Goal: Information Seeking & Learning: Learn about a topic

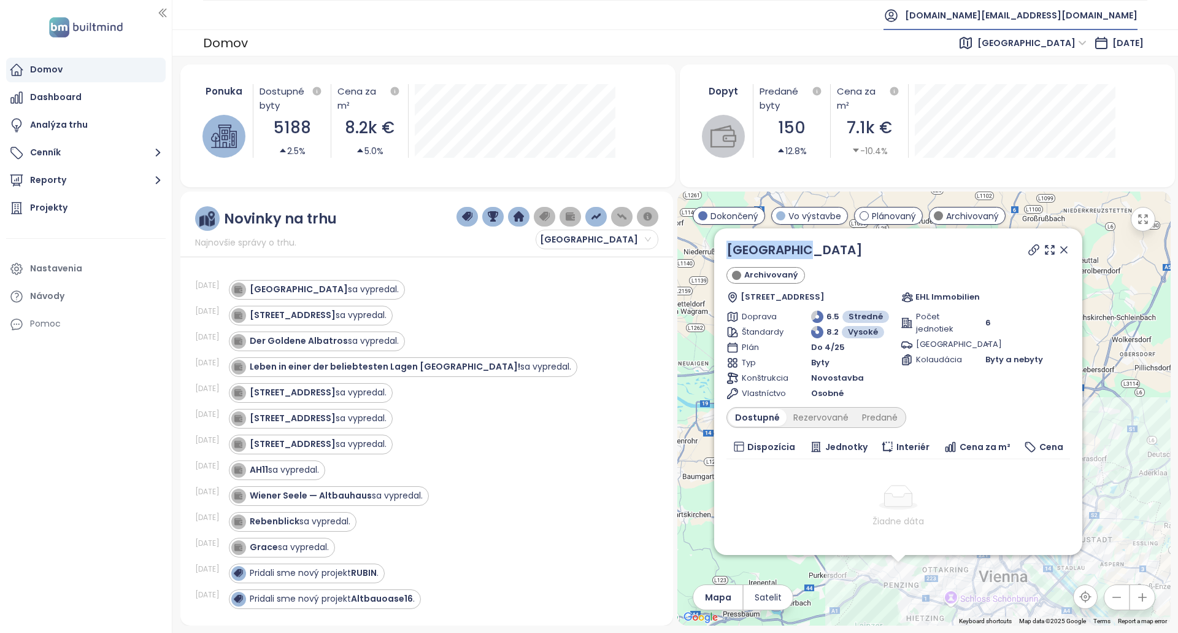
click at [1079, 6] on span "[DOMAIN_NAME][EMAIL_ADDRESS][DOMAIN_NAME]" at bounding box center [1021, 15] width 233 height 29
click at [1074, 38] on li "Odhlásiť sa" at bounding box center [1075, 49] width 120 height 25
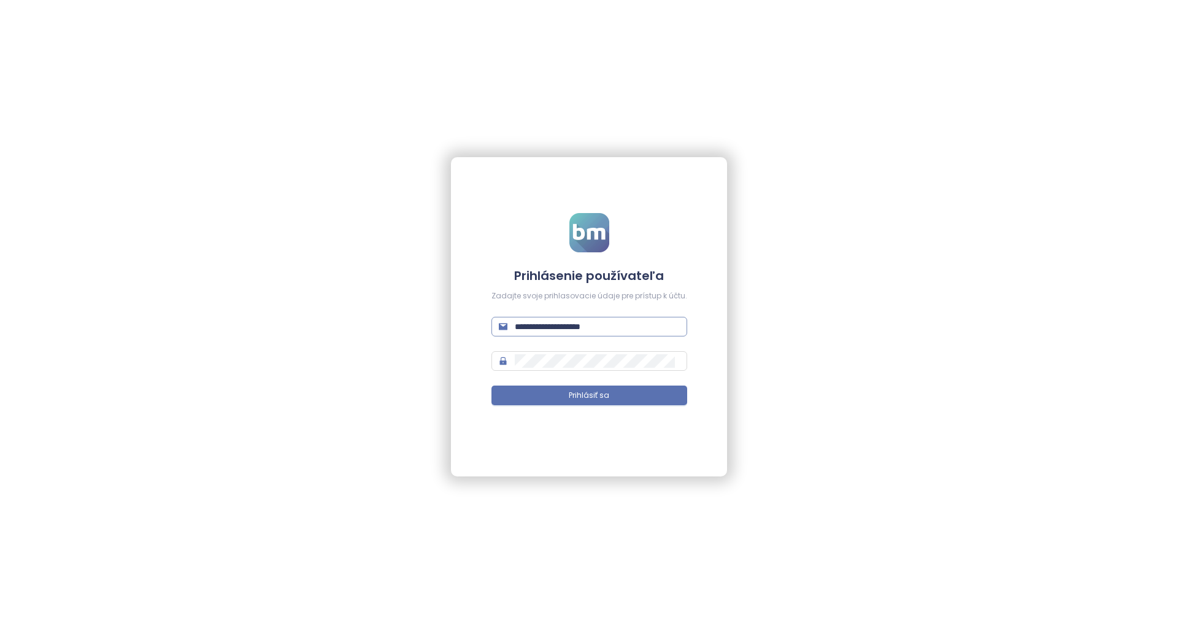
click at [606, 317] on span "**********" at bounding box center [589, 327] width 196 height 20
click at [608, 328] on input "**********" at bounding box center [597, 326] width 165 height 13
click at [656, 325] on input "**********" at bounding box center [597, 326] width 165 height 13
type input "**********"
click at [607, 385] on button "Prihlásiť sa" at bounding box center [589, 395] width 196 height 20
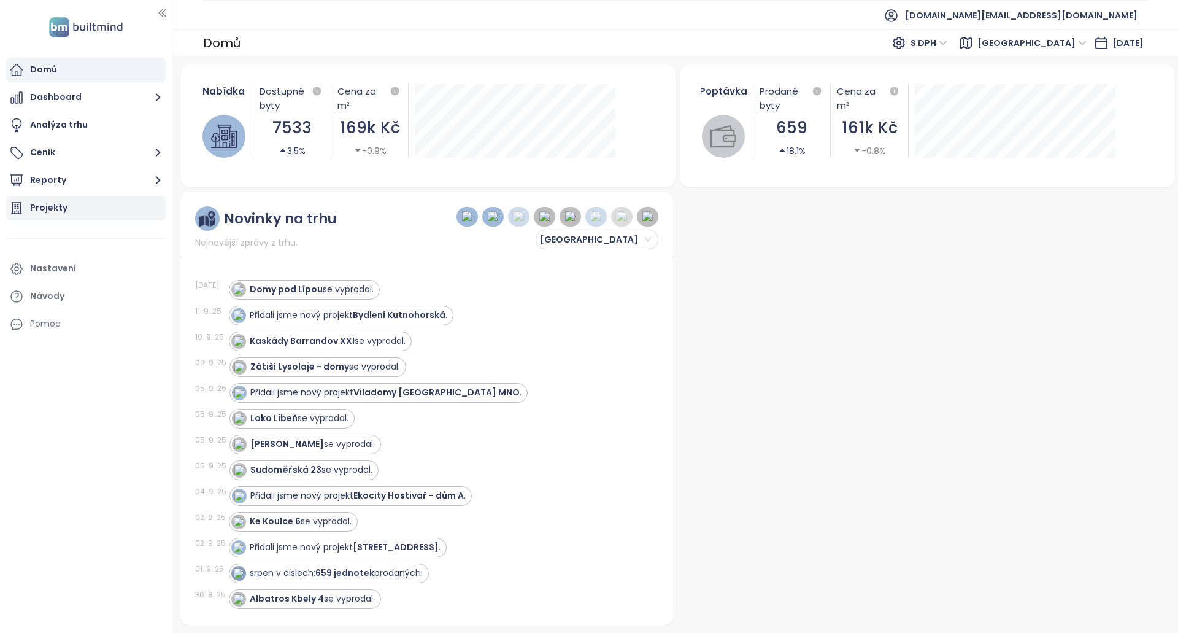
click at [59, 210] on div "Projekty" at bounding box center [48, 207] width 37 height 15
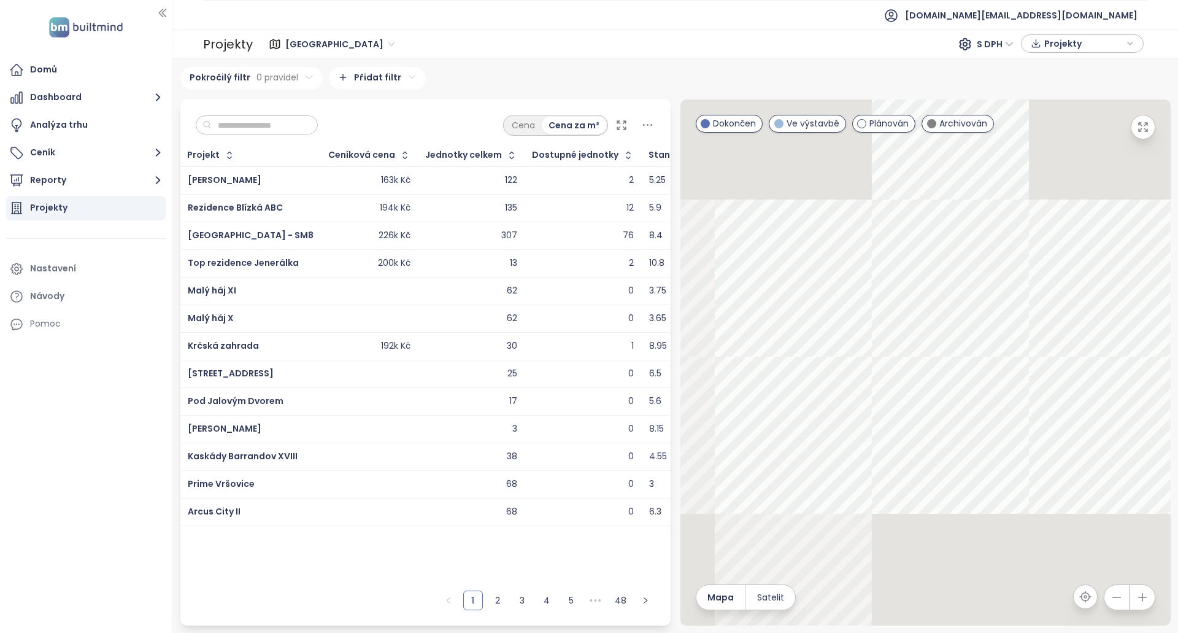
paste input "**********"
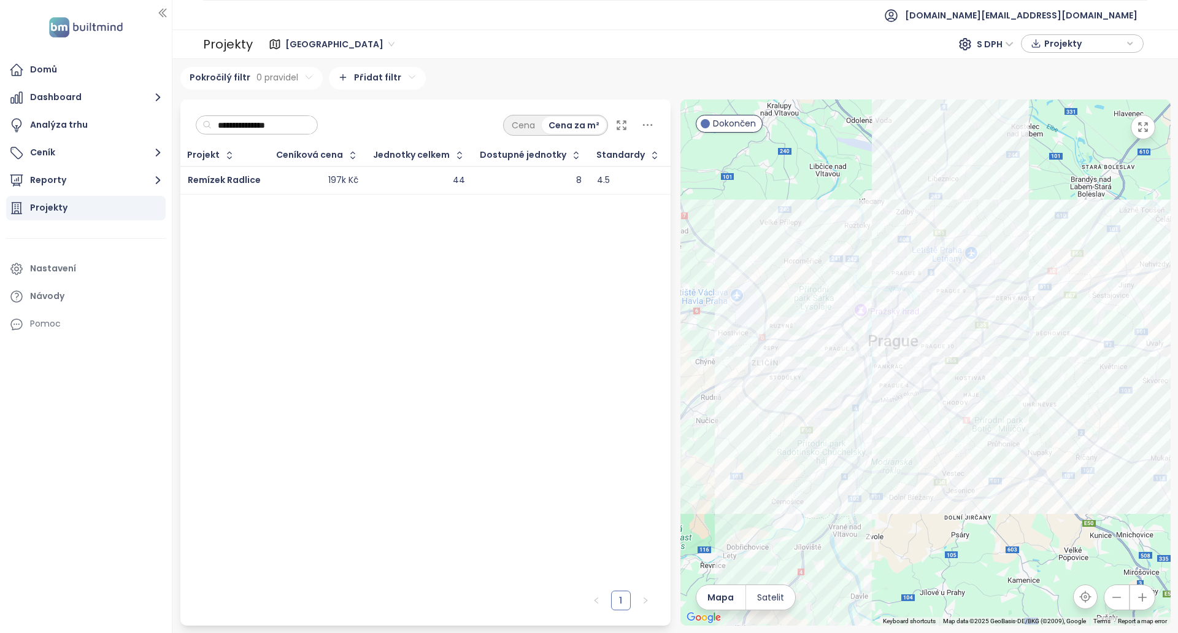
type input "**********"
click at [516, 182] on div "8" at bounding box center [530, 180] width 101 height 15
click at [576, 179] on div "8" at bounding box center [579, 180] width 6 height 11
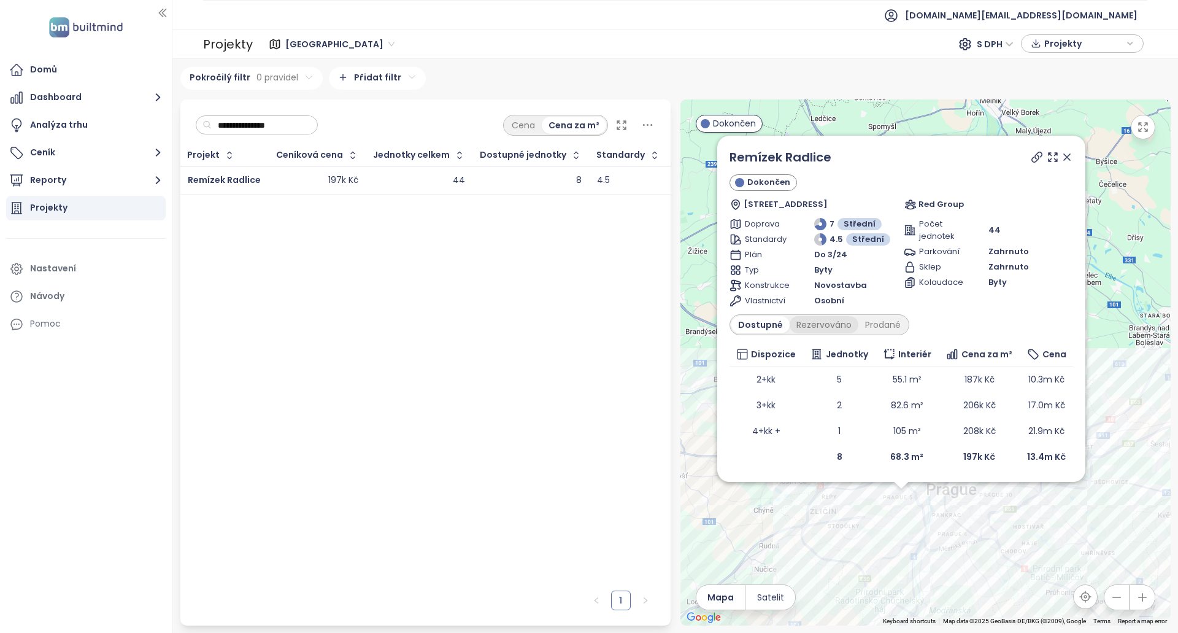
click at [829, 328] on div "Rezervováno" at bounding box center [824, 324] width 69 height 17
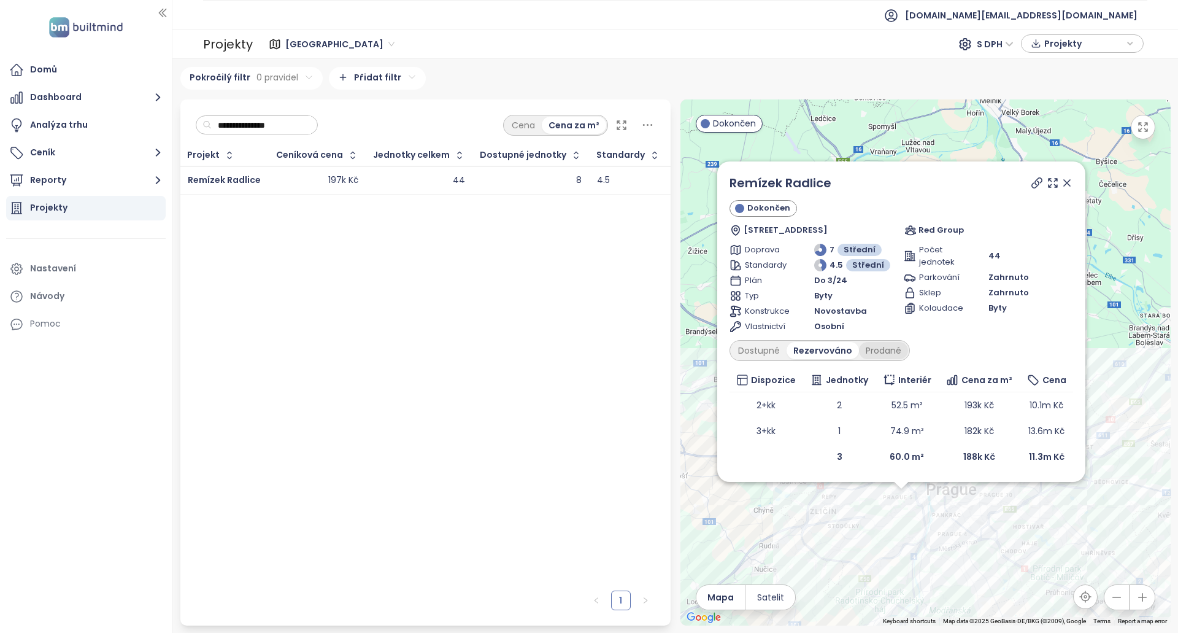
click at [879, 357] on div "Prodané" at bounding box center [883, 350] width 49 height 17
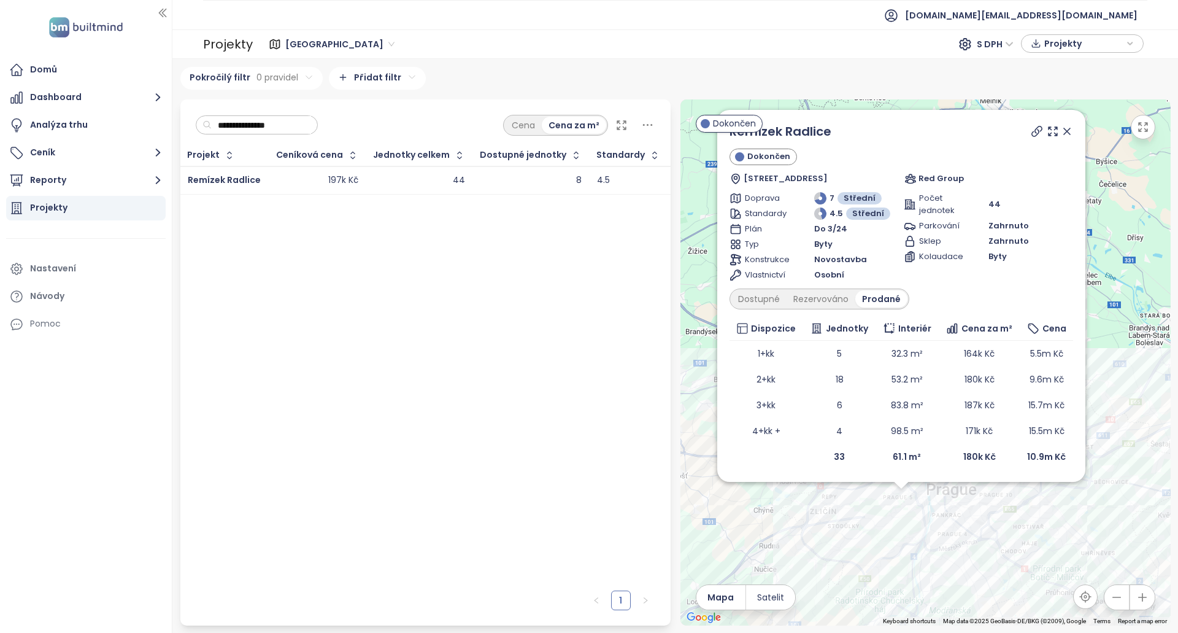
click at [760, 289] on div "Dostupné Rezervováno Prodané" at bounding box center [819, 298] width 180 height 21
click at [758, 301] on div "Dostupné" at bounding box center [758, 298] width 55 height 17
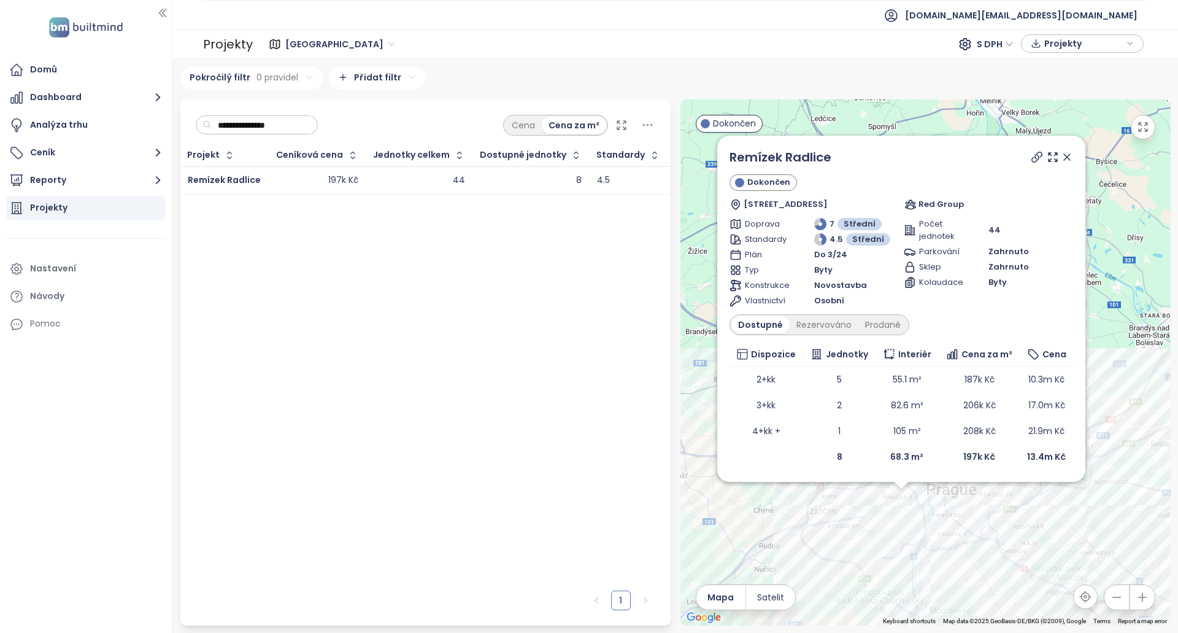
click at [1033, 158] on icon at bounding box center [1037, 157] width 10 height 10
click at [766, 155] on link "Remízek Radlice" at bounding box center [780, 156] width 102 height 17
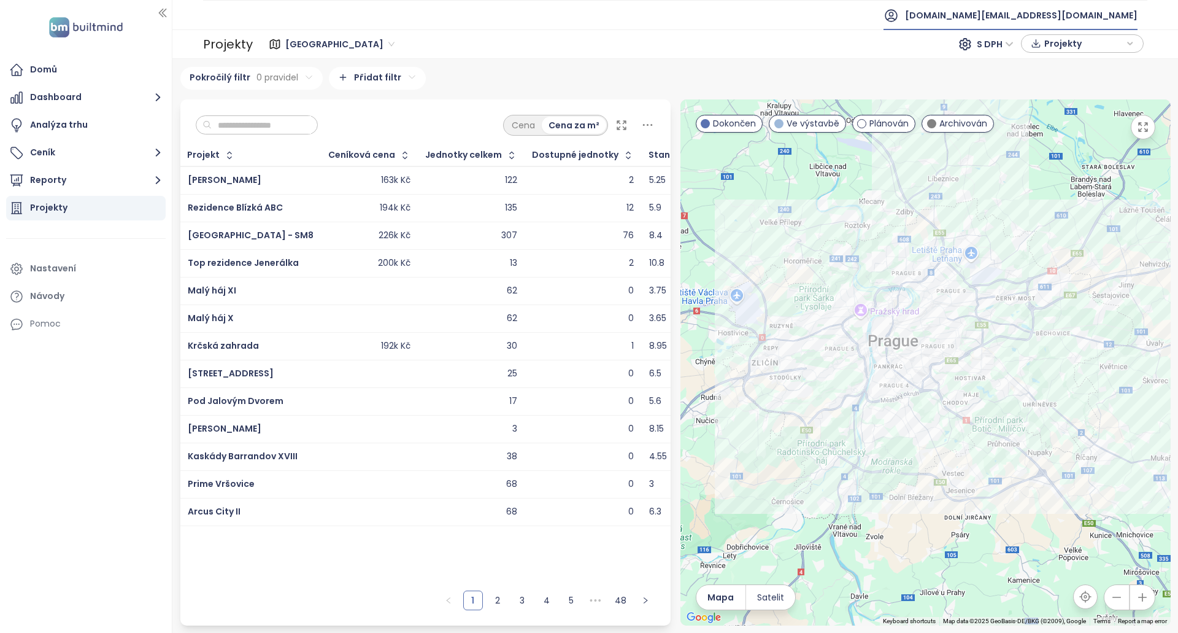
click at [1053, 11] on span "test.cz@builtmind.com" at bounding box center [1021, 15] width 233 height 29
click at [1050, 38] on li "Odhlásit se" at bounding box center [1076, 49] width 118 height 25
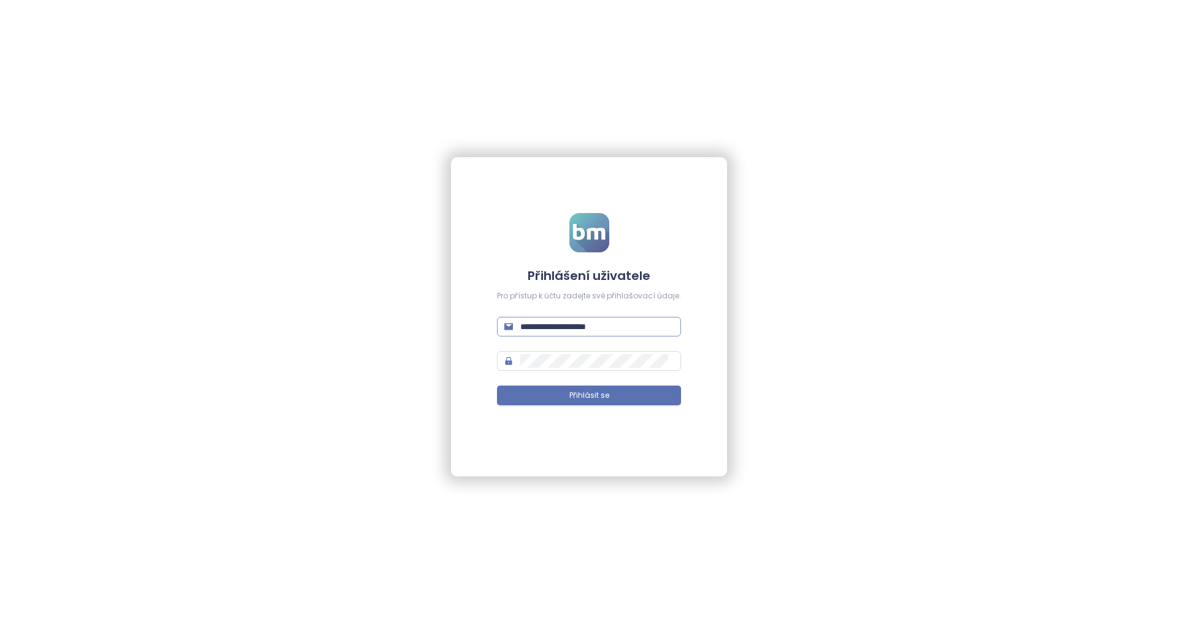
click at [617, 325] on input "**********" at bounding box center [596, 326] width 153 height 13
type input "**********"
click at [596, 399] on span "Přihlásit se" at bounding box center [589, 396] width 40 height 12
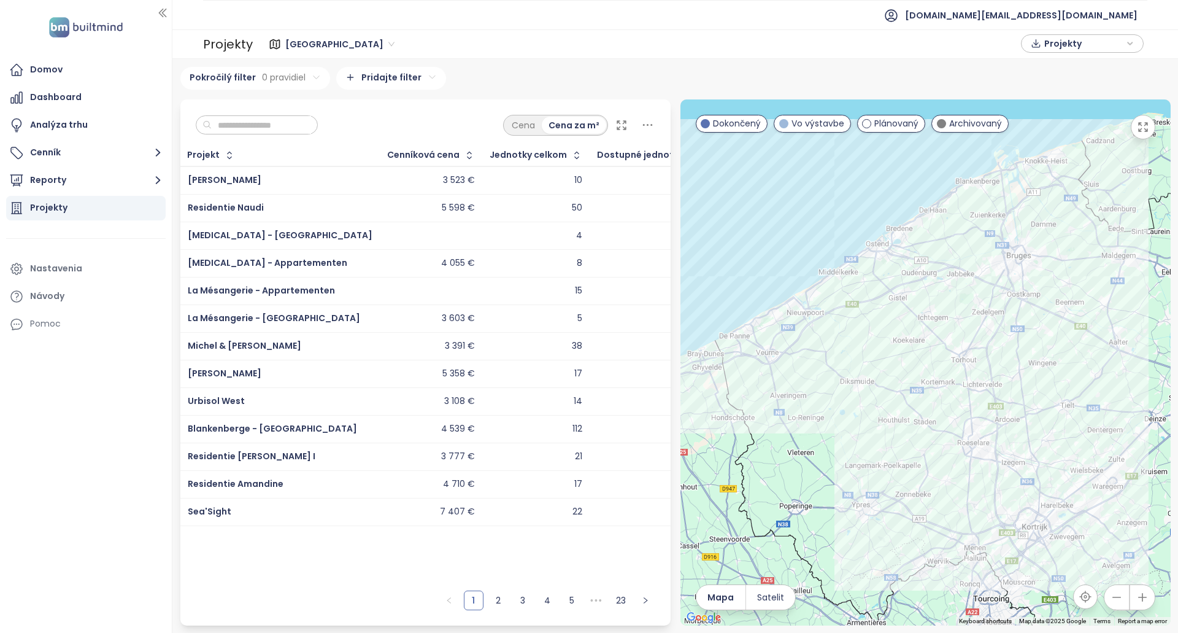
click at [290, 122] on input "text" at bounding box center [261, 125] width 99 height 18
click at [333, 48] on span "West Flanders" at bounding box center [339, 44] width 109 height 18
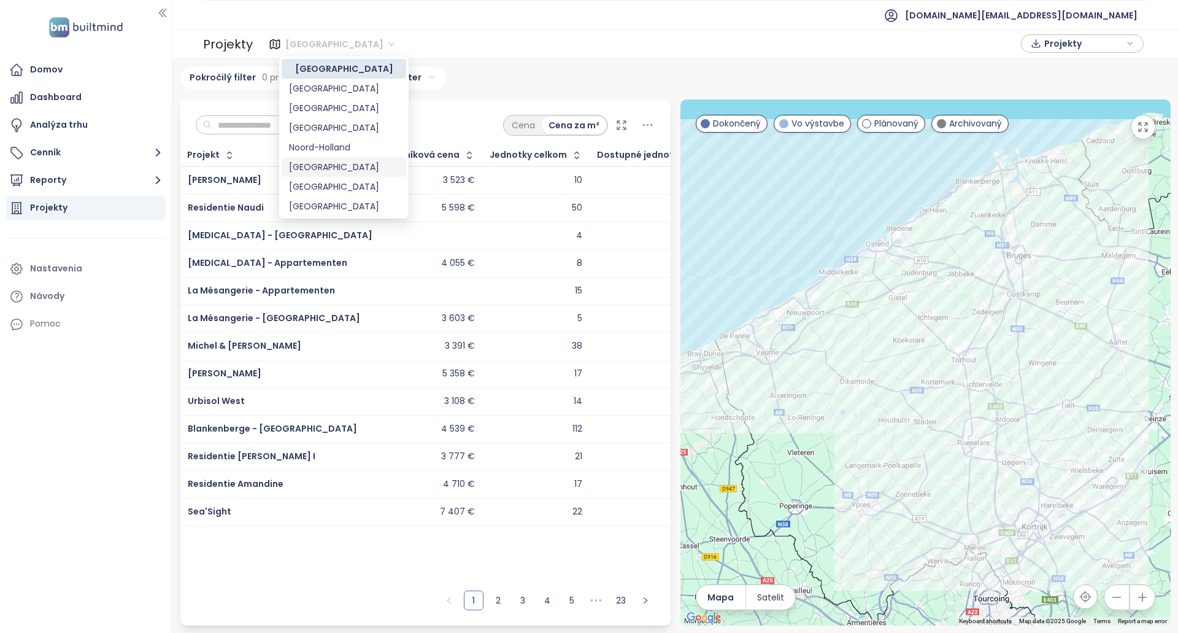
click at [335, 166] on div "Vienna" at bounding box center [344, 166] width 110 height 13
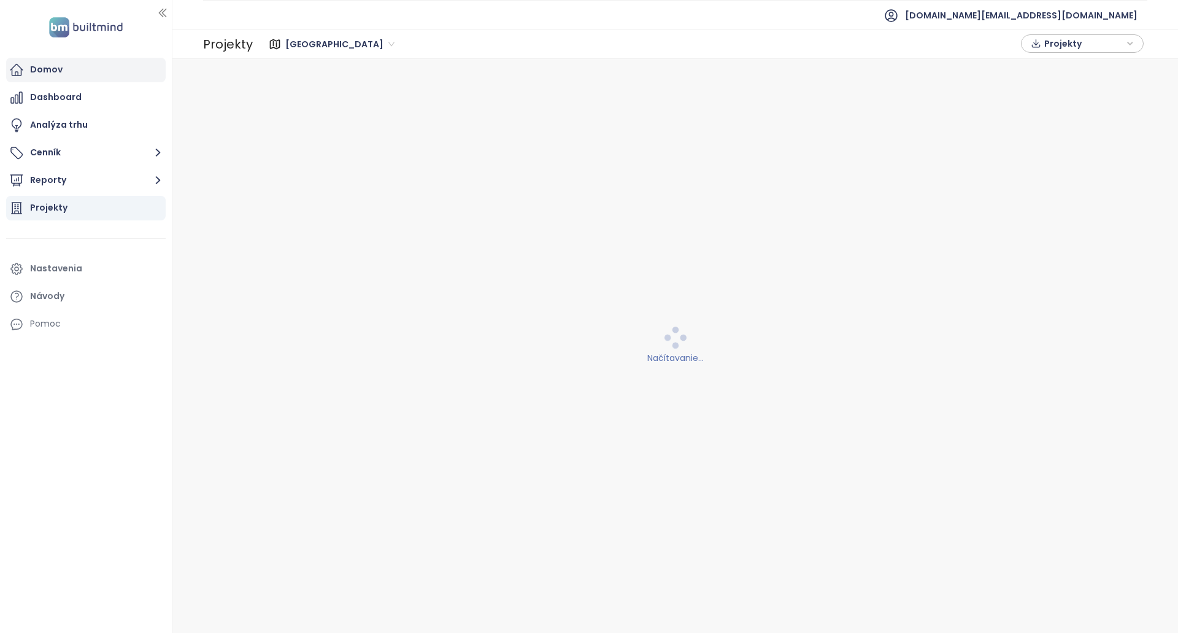
click at [109, 64] on div "Domov" at bounding box center [86, 70] width 160 height 25
click at [1025, 44] on span "[GEOGRAPHIC_DATA]" at bounding box center [1031, 44] width 109 height 18
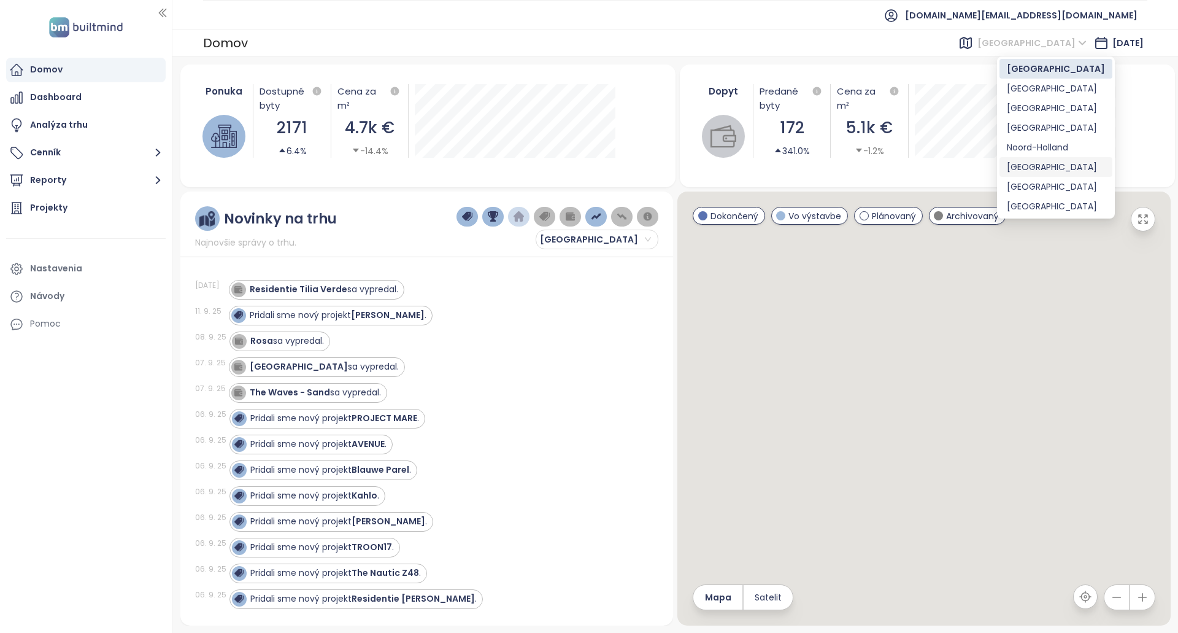
click at [1037, 160] on div "[GEOGRAPHIC_DATA]" at bounding box center [1056, 166] width 98 height 13
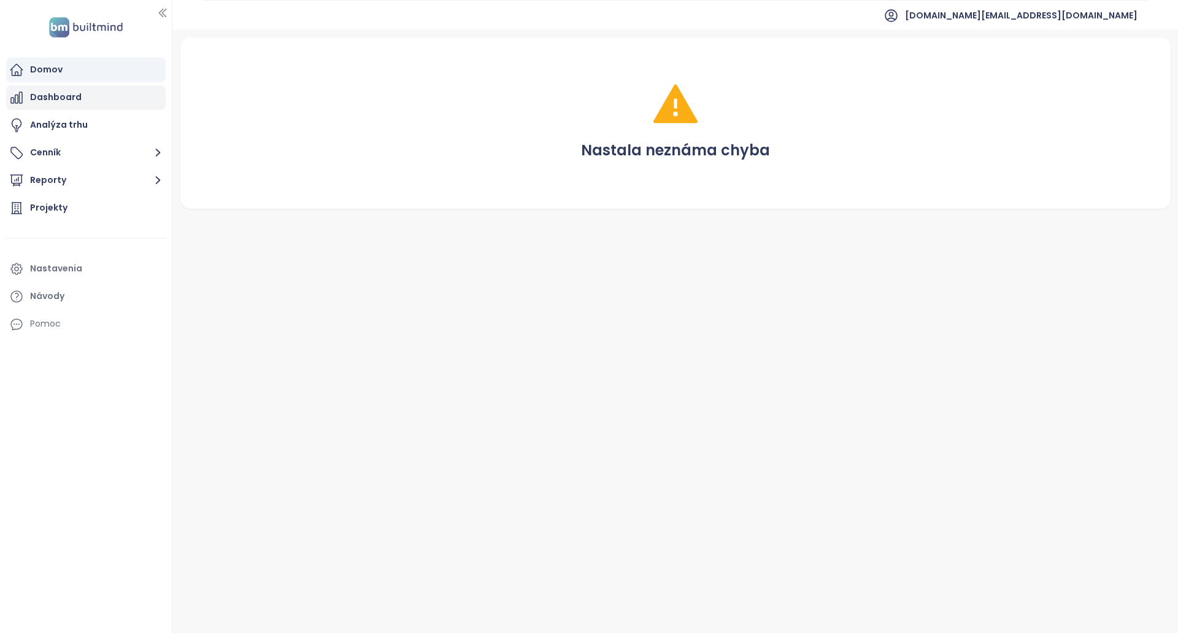
click at [90, 85] on div "Dashboard" at bounding box center [86, 97] width 160 height 25
click at [96, 58] on div "Domov" at bounding box center [86, 70] width 160 height 25
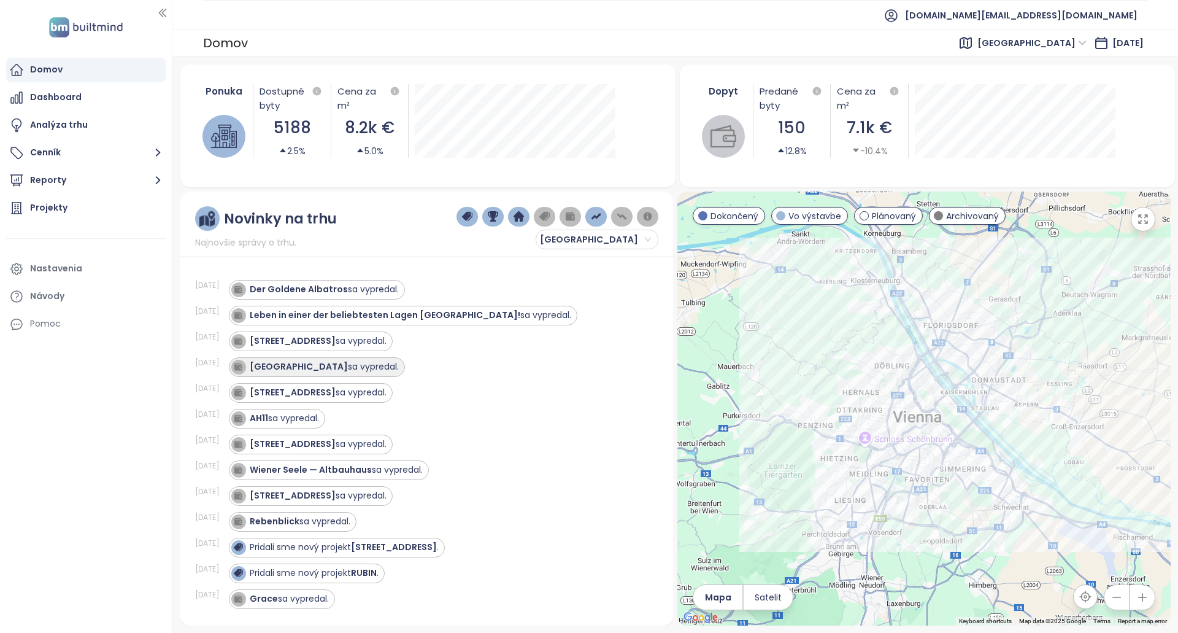
click at [351, 357] on div "VILLA AUHOF sa vypredal." at bounding box center [317, 367] width 176 height 20
click at [337, 371] on div "VILLA AUHOF sa vypredal." at bounding box center [324, 366] width 149 height 13
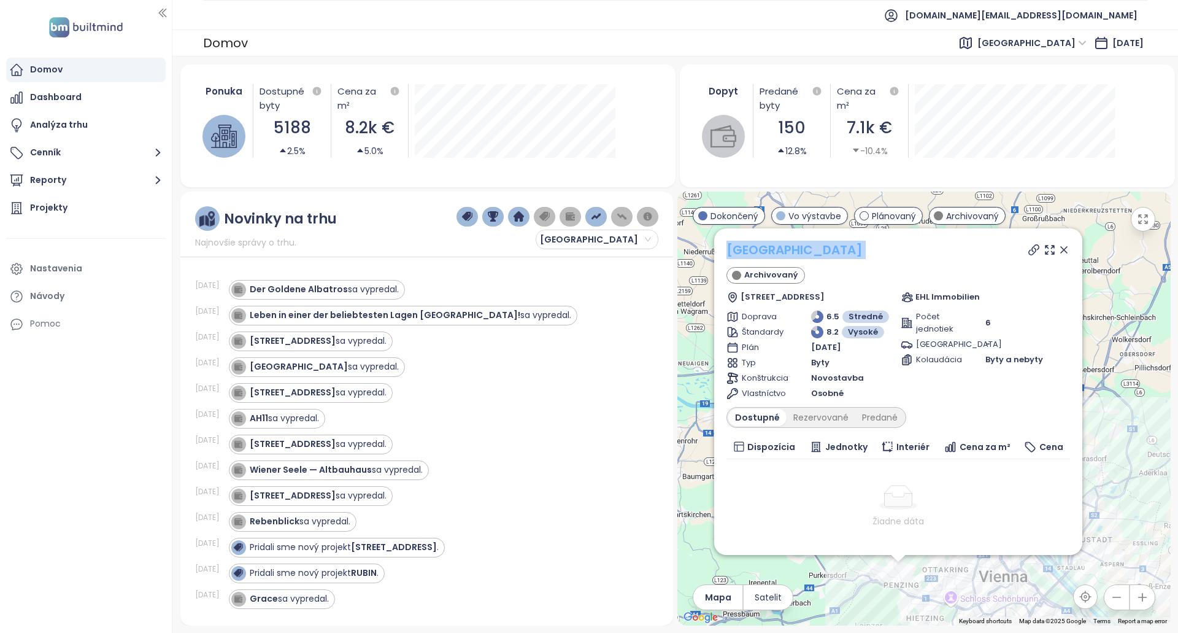
copy div "VILLA AUHOF Archivovaný"
drag, startPoint x: 865, startPoint y: 259, endPoint x: 723, endPoint y: 245, distance: 143.0
click at [723, 245] on div "VILLA AUHOF Archivovaný [STREET_ADDRESS] EHL Immobilien Doprava 6.5 Stredné Šta…" at bounding box center [898, 391] width 368 height 326
copy link "[GEOGRAPHIC_DATA]"
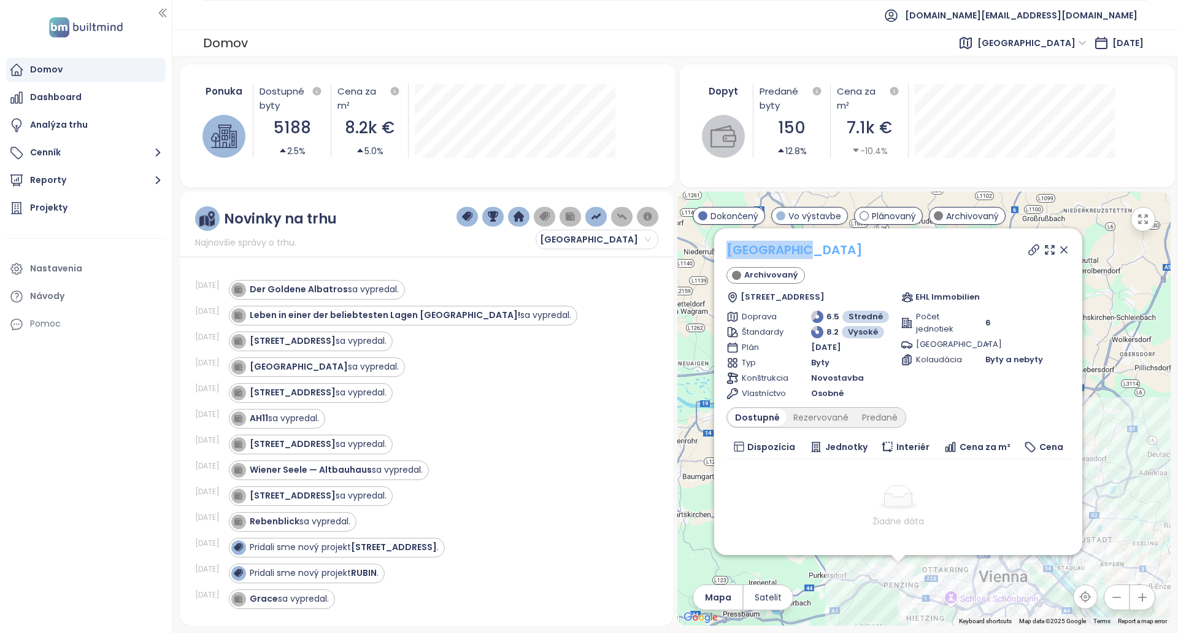
drag, startPoint x: 815, startPoint y: 247, endPoint x: 726, endPoint y: 245, distance: 88.4
click at [726, 245] on div "[GEOGRAPHIC_DATA]" at bounding box center [898, 249] width 344 height 18
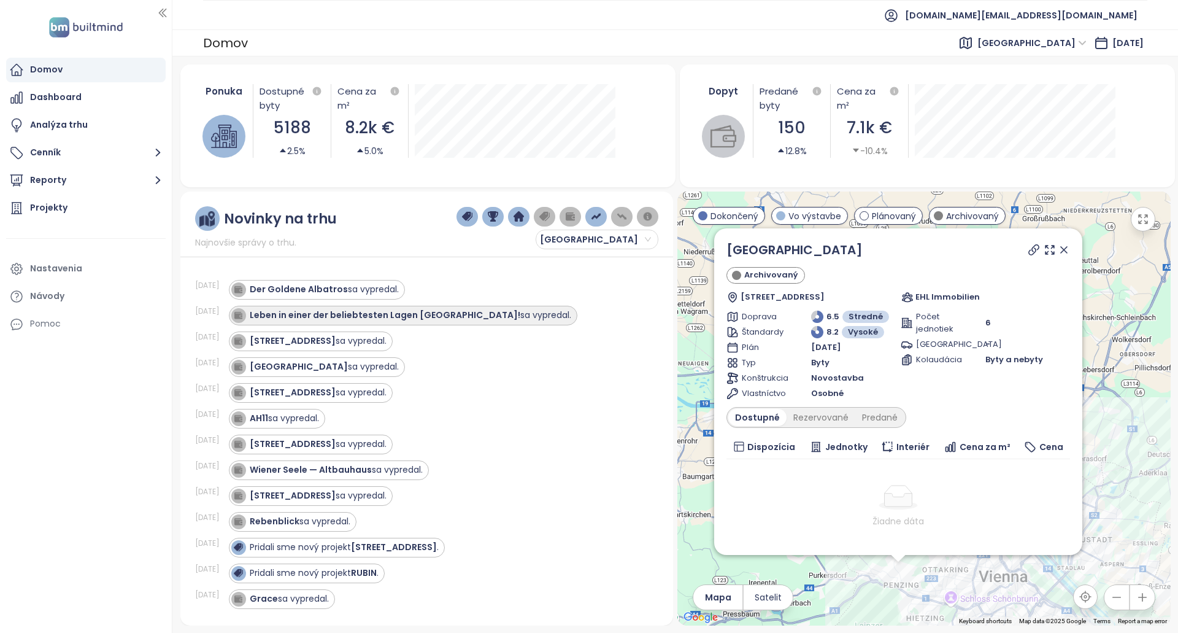
click at [447, 318] on div "Leben in einer der beliebtesten Lagen Wiens! sa vypredal." at bounding box center [410, 315] width 321 height 13
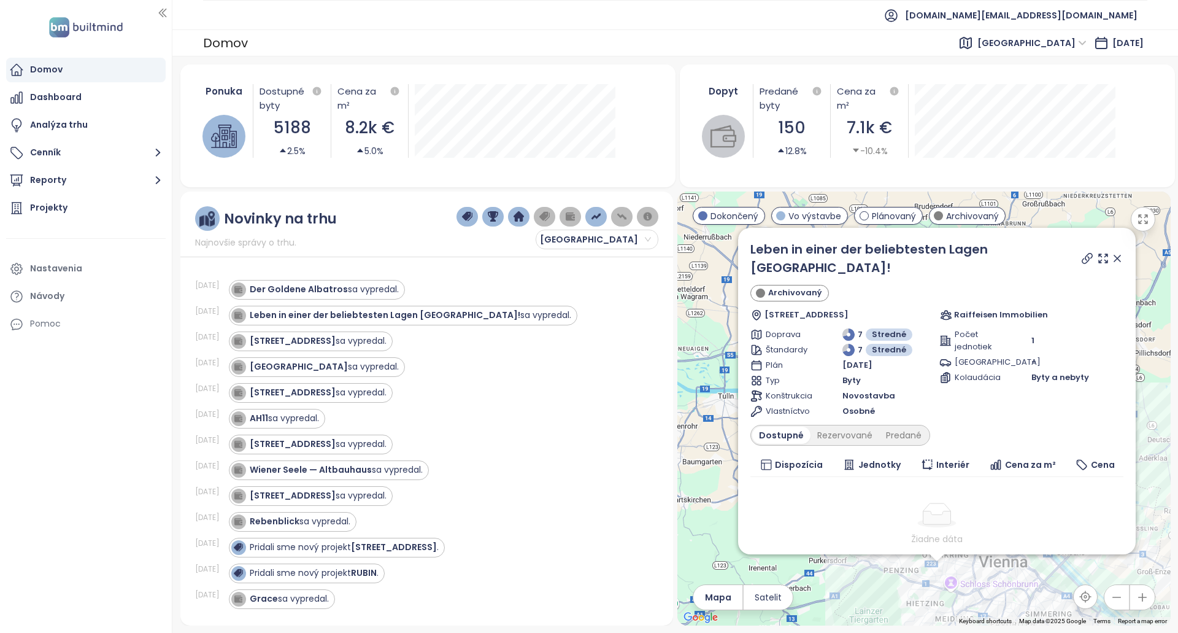
click at [761, 244] on div "Leben in einer der beliebtesten Lagen Wiens! Archivovaný Hietzinger Kai 13, 113…" at bounding box center [937, 391] width 398 height 326
copy div "Leben in einer der beliebtesten Lagen [GEOGRAPHIC_DATA]!"
click at [1081, 252] on icon at bounding box center [1087, 258] width 12 height 12
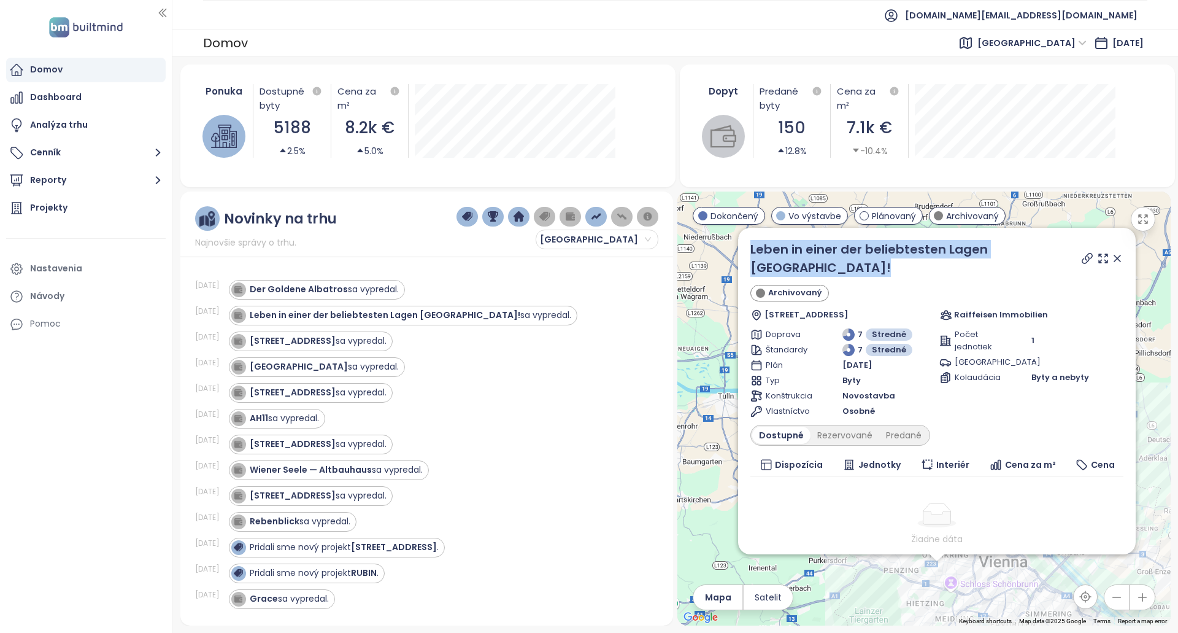
click at [1081, 252] on icon at bounding box center [1087, 258] width 12 height 12
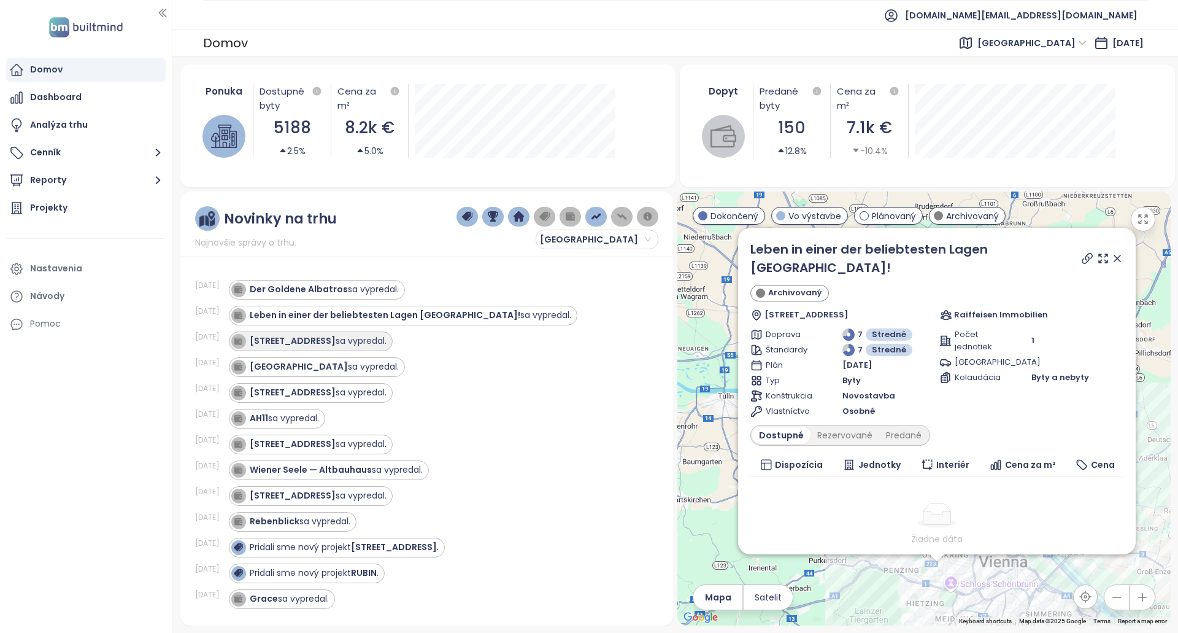
click at [391, 334] on div "Vorgartenstraße 69 sa vypredal." at bounding box center [311, 341] width 164 height 20
click at [367, 336] on div "Vorgartenstraße 69 sa vypredal." at bounding box center [318, 340] width 137 height 13
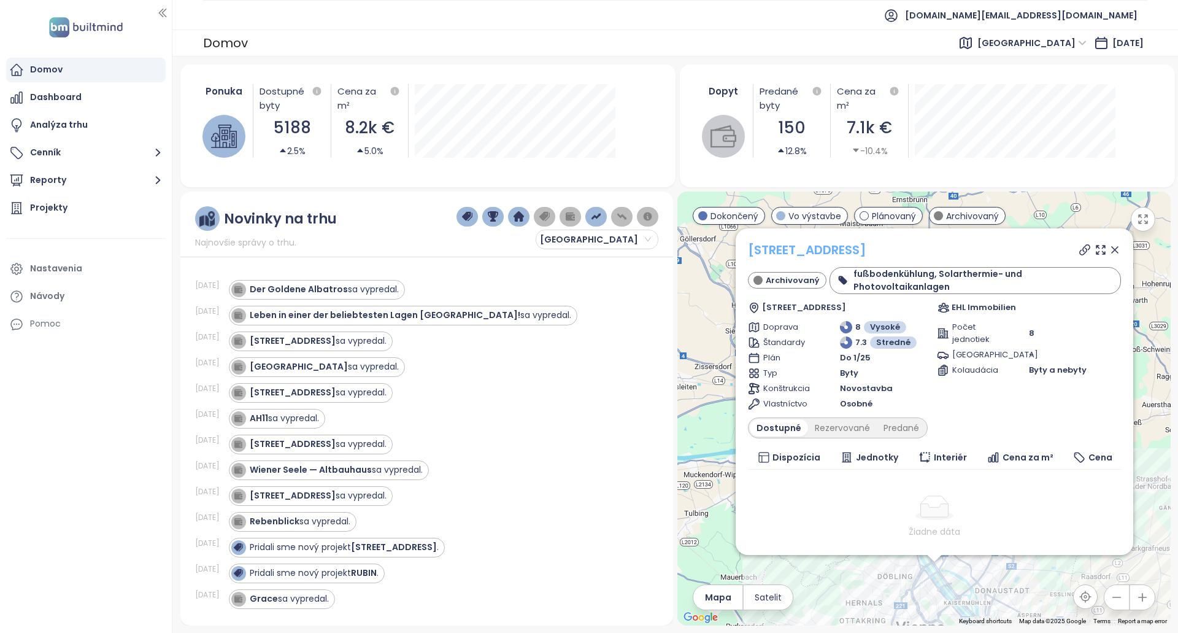
copy link "[STREET_ADDRESS]"
drag, startPoint x: 894, startPoint y: 246, endPoint x: 918, endPoint y: 247, distance: 24.0
click at [918, 247] on div "[STREET_ADDRESS]" at bounding box center [934, 249] width 373 height 18
drag, startPoint x: 909, startPoint y: 250, endPoint x: 935, endPoint y: 250, distance: 25.8
click at [935, 250] on div "[STREET_ADDRESS]" at bounding box center [934, 249] width 373 height 18
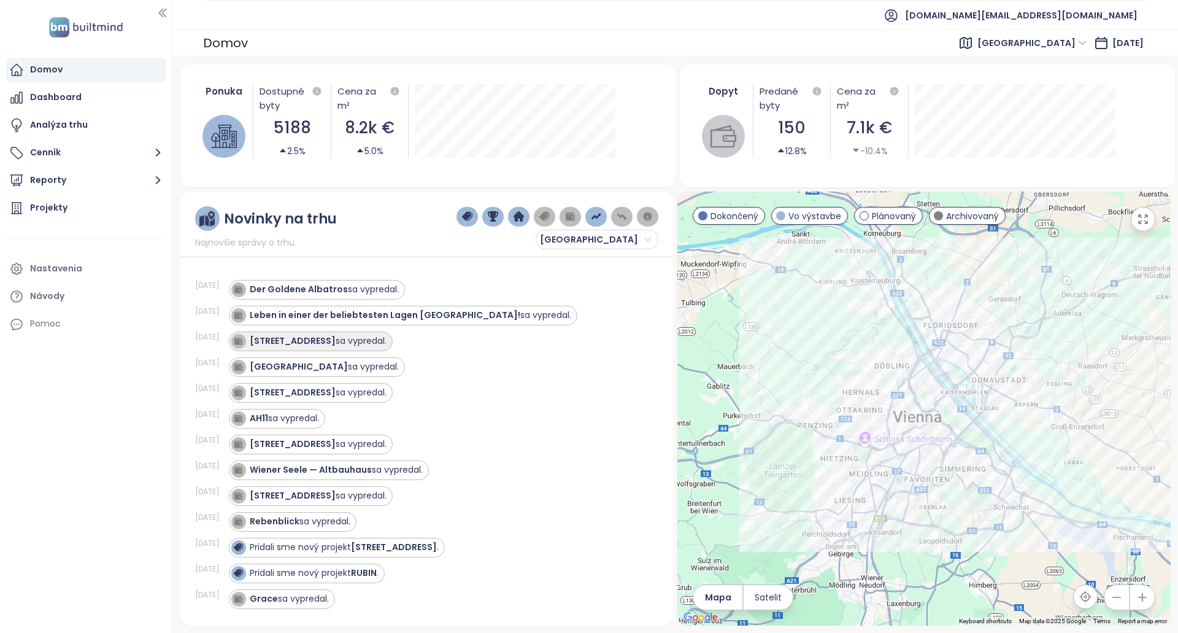
click at [379, 339] on div "Vorgartenstraße 69 sa vypredal." at bounding box center [318, 340] width 137 height 13
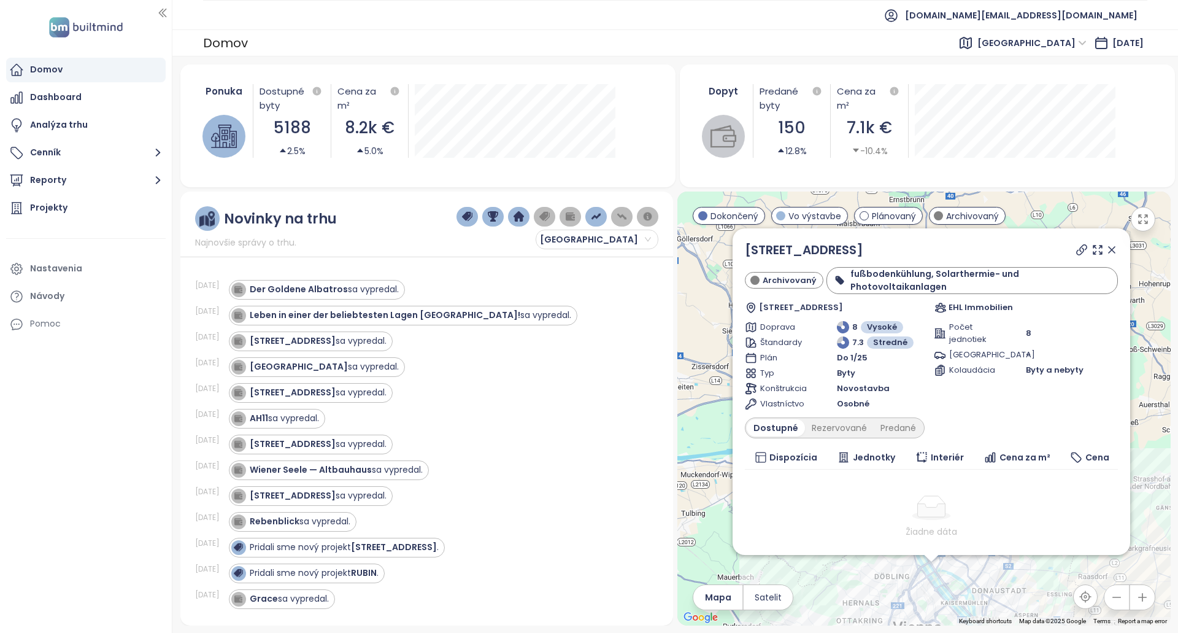
copy link "[STREET_ADDRESS]"
drag, startPoint x: 880, startPoint y: 247, endPoint x: 742, endPoint y: 244, distance: 137.5
click at [742, 244] on div "Vorgartenstraße 69 Archivovaný fußbodenkühlung, Solarthermie- und Photovoltaika…" at bounding box center [932, 391] width 398 height 326
click at [338, 366] on div "VILLA AUHOF sa vypredal." at bounding box center [324, 366] width 149 height 13
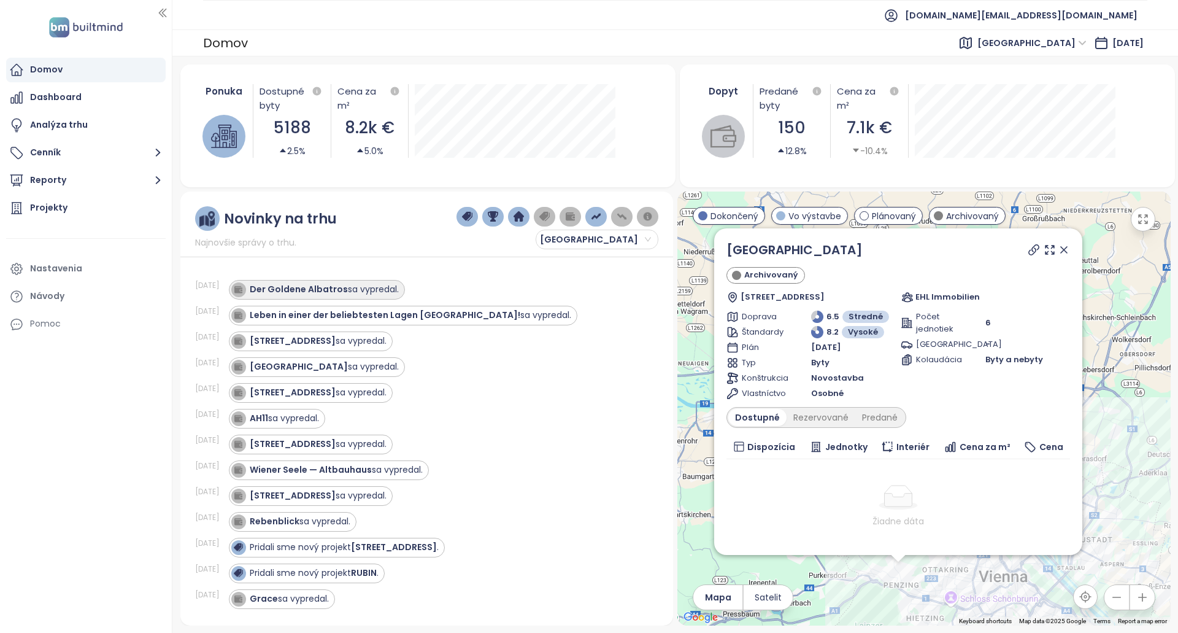
click at [378, 290] on div "Der Goldene Albatros sa vypredal." at bounding box center [324, 289] width 149 height 13
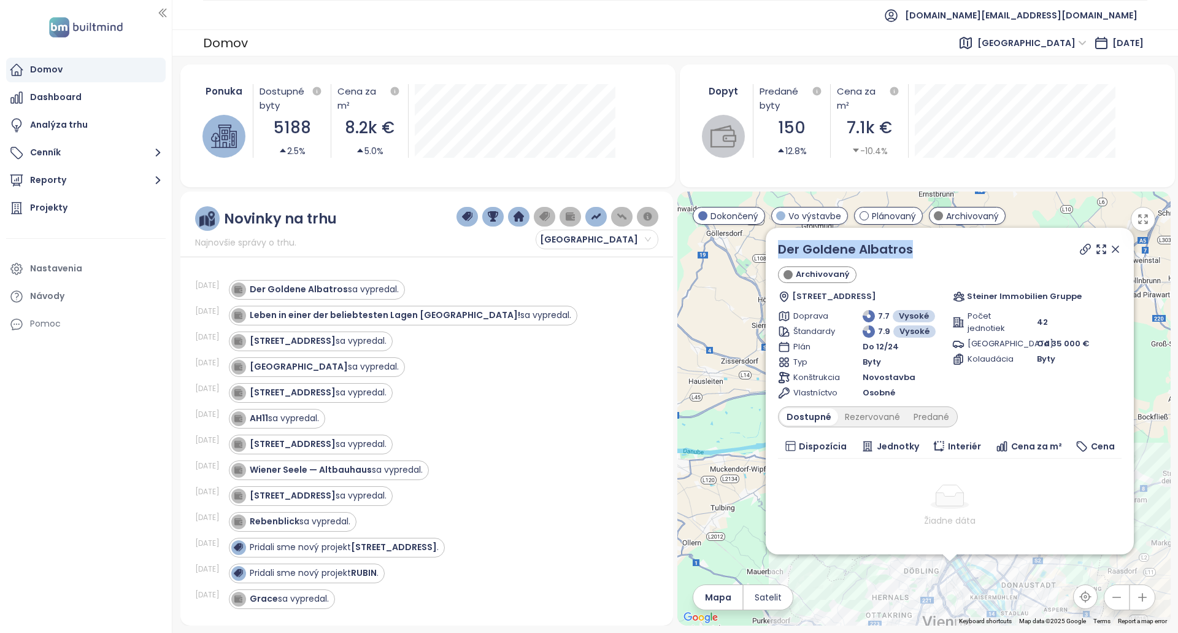
copy link "Der Goldene Albatros"
drag, startPoint x: 933, startPoint y: 247, endPoint x: 772, endPoint y: 245, distance: 160.7
click at [772, 245] on div "Der Goldene Albatros Archivovaný Brigittagasse 15, 1200 Wien, Austria Steiner I…" at bounding box center [950, 391] width 368 height 326
click at [1082, 243] on icon at bounding box center [1085, 249] width 12 height 12
copy link "Der Goldene Albatros"
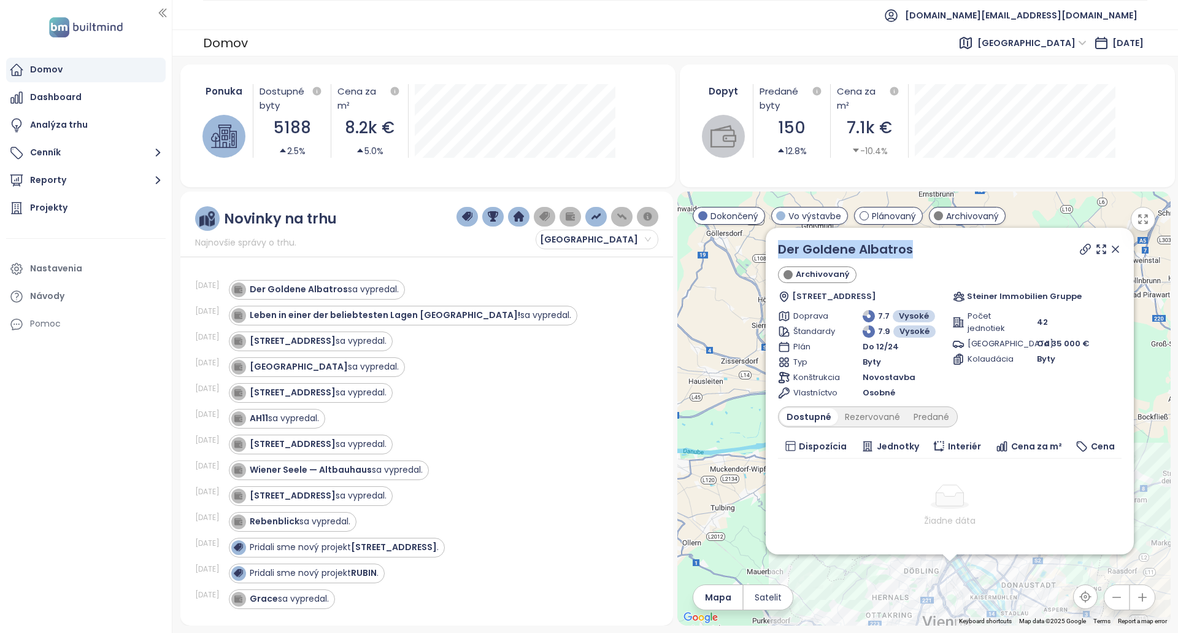
copy link "Der Goldene Albatros"
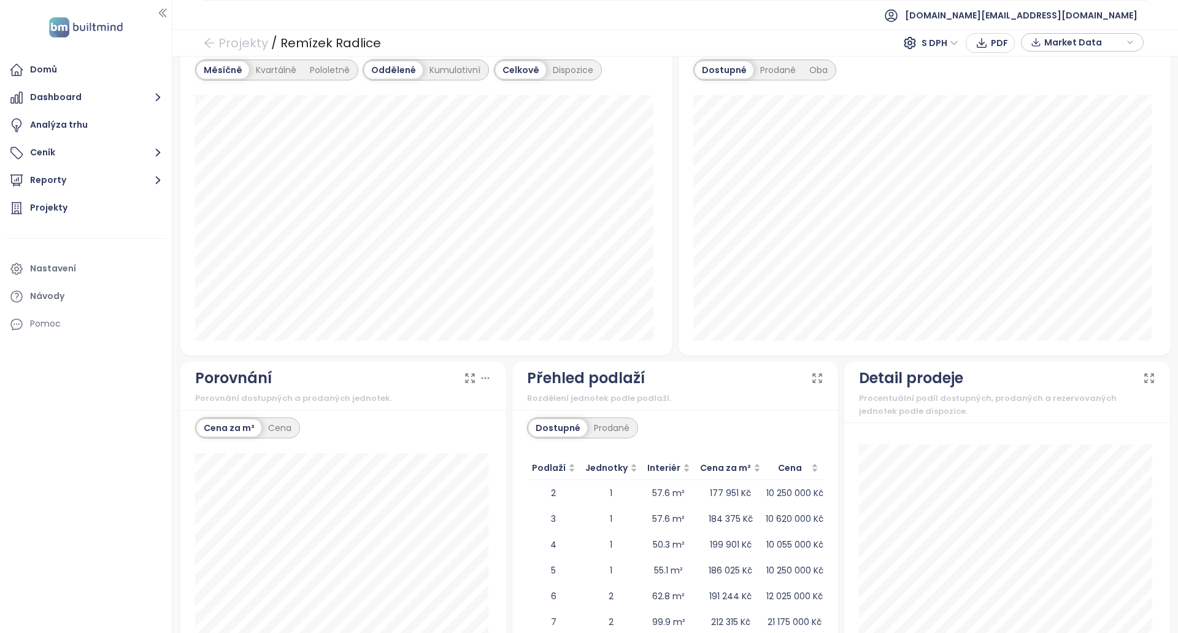
scroll to position [890, 0]
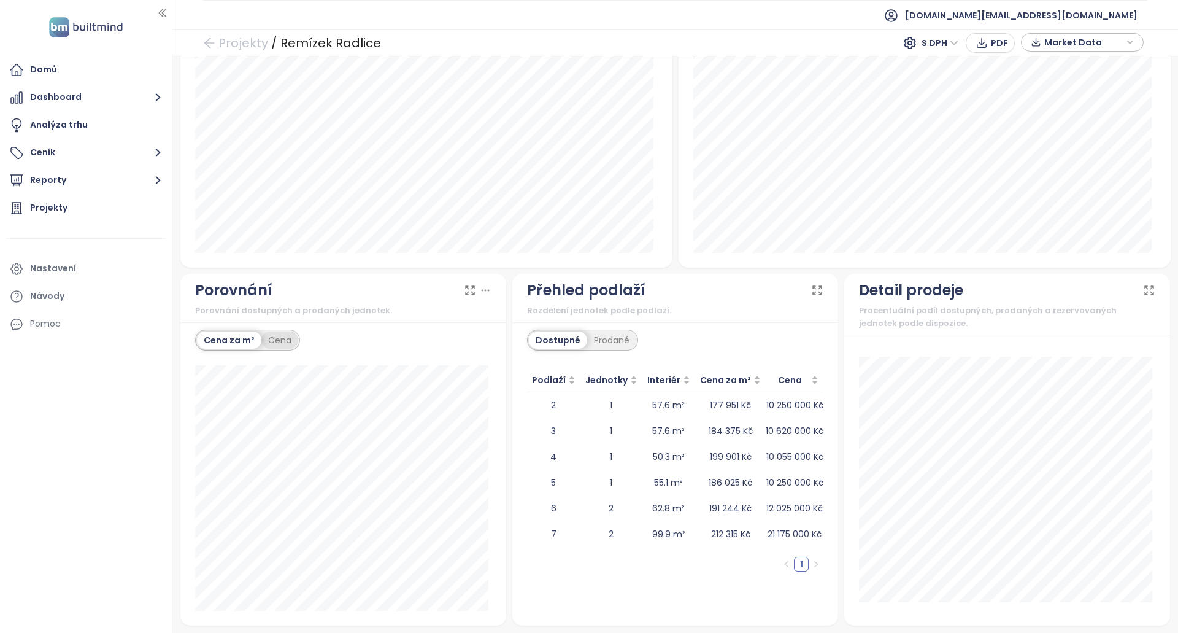
click at [280, 345] on div "Cena" at bounding box center [279, 339] width 37 height 17
click at [234, 326] on div "Cena za m² Cena 1+kk Prodané: 5 515 333 Kč" at bounding box center [343, 473] width 326 height 303
click at [233, 339] on div "Cena za m²" at bounding box center [229, 339] width 64 height 17
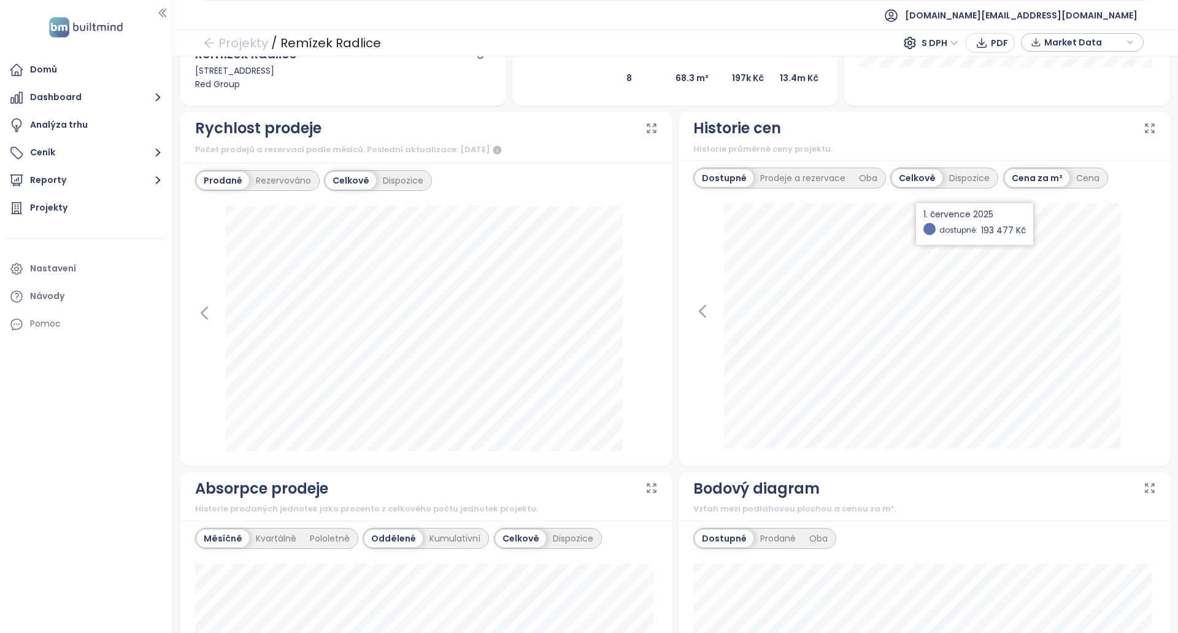
scroll to position [337, 0]
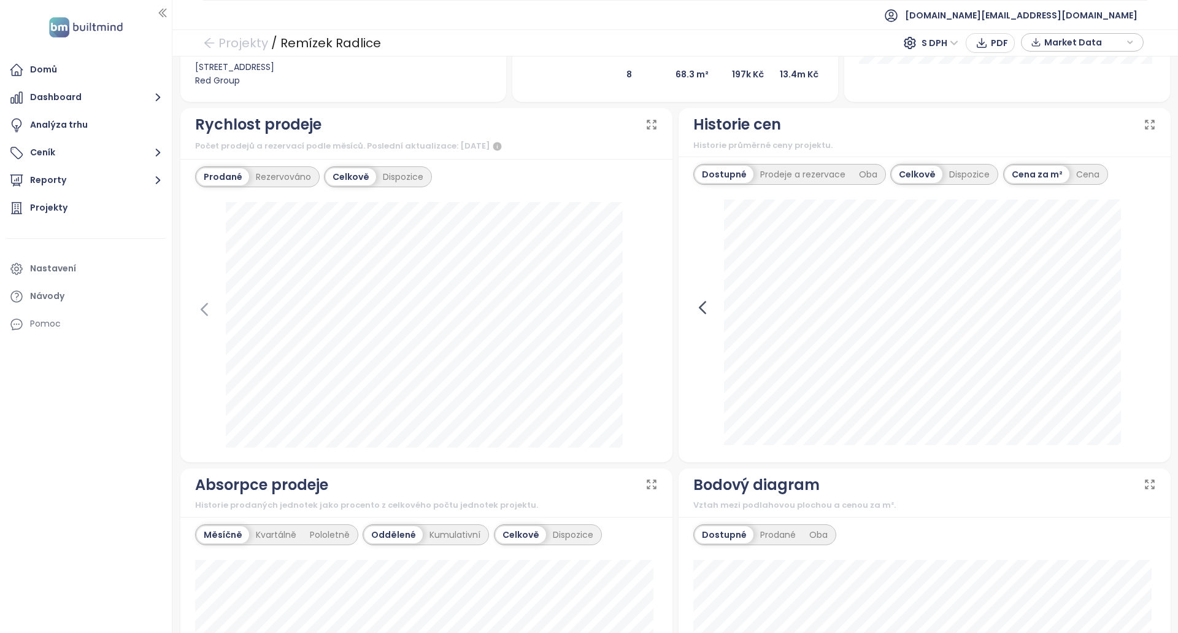
click at [693, 314] on icon at bounding box center [702, 307] width 18 height 18
click at [1137, 312] on icon at bounding box center [1146, 307] width 18 height 18
click at [1084, 171] on div "Cena" at bounding box center [1087, 174] width 37 height 17
click at [693, 310] on icon at bounding box center [702, 307] width 18 height 18
click at [1144, 302] on icon at bounding box center [1147, 308] width 6 height 12
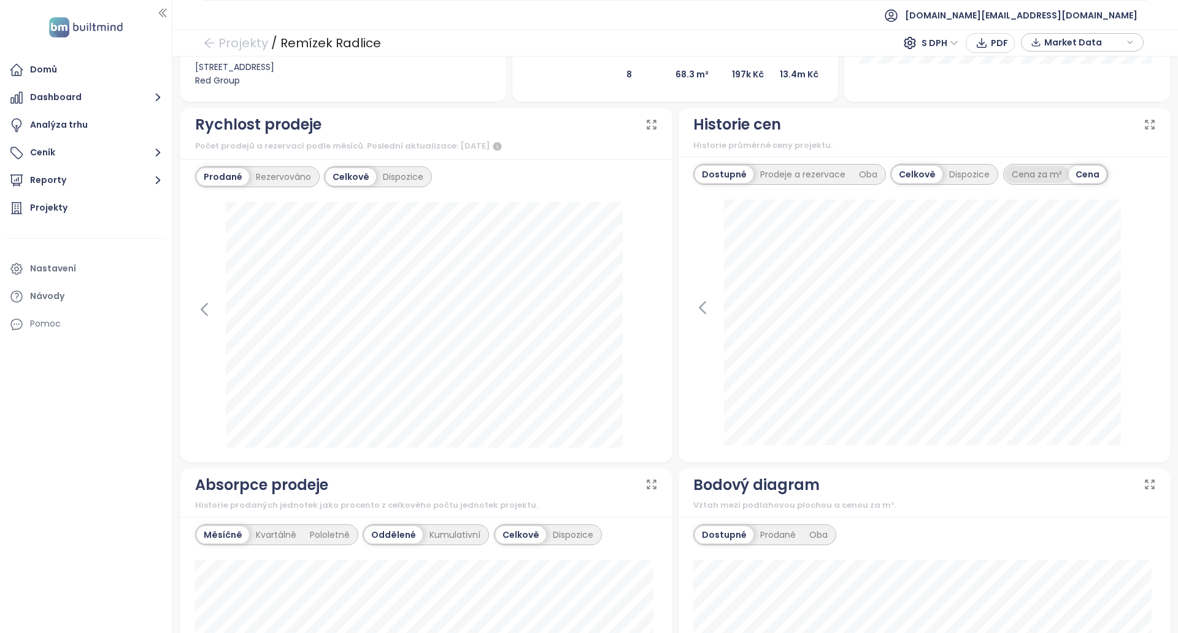
click at [1028, 182] on div "Cena za m²" at bounding box center [1037, 174] width 64 height 17
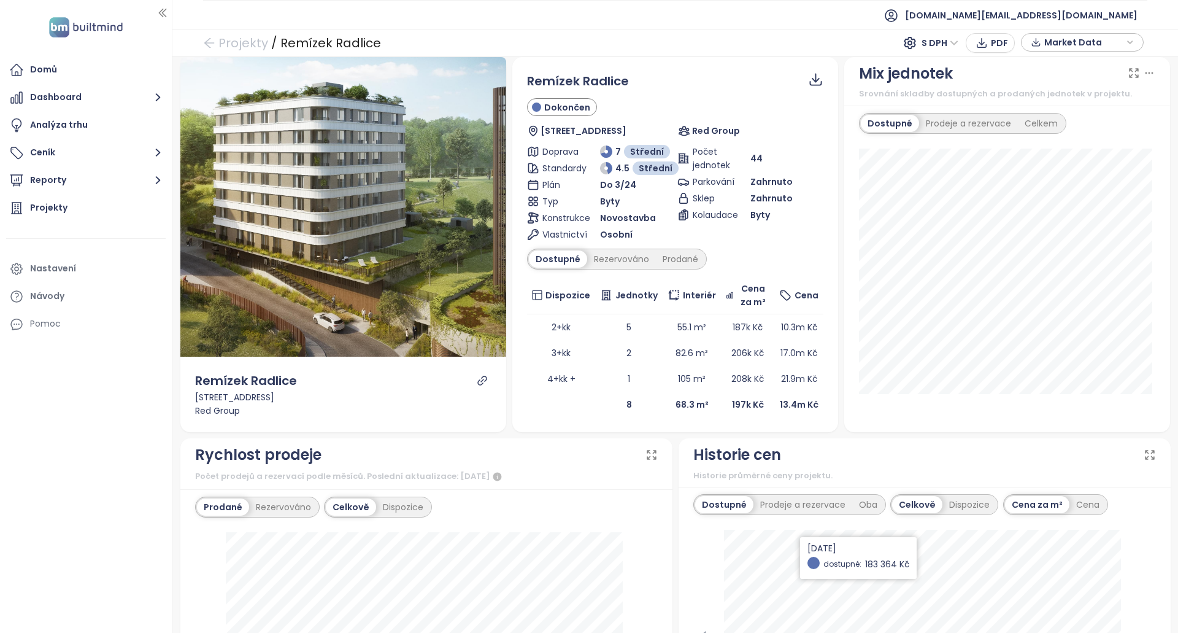
scroll to position [0, 0]
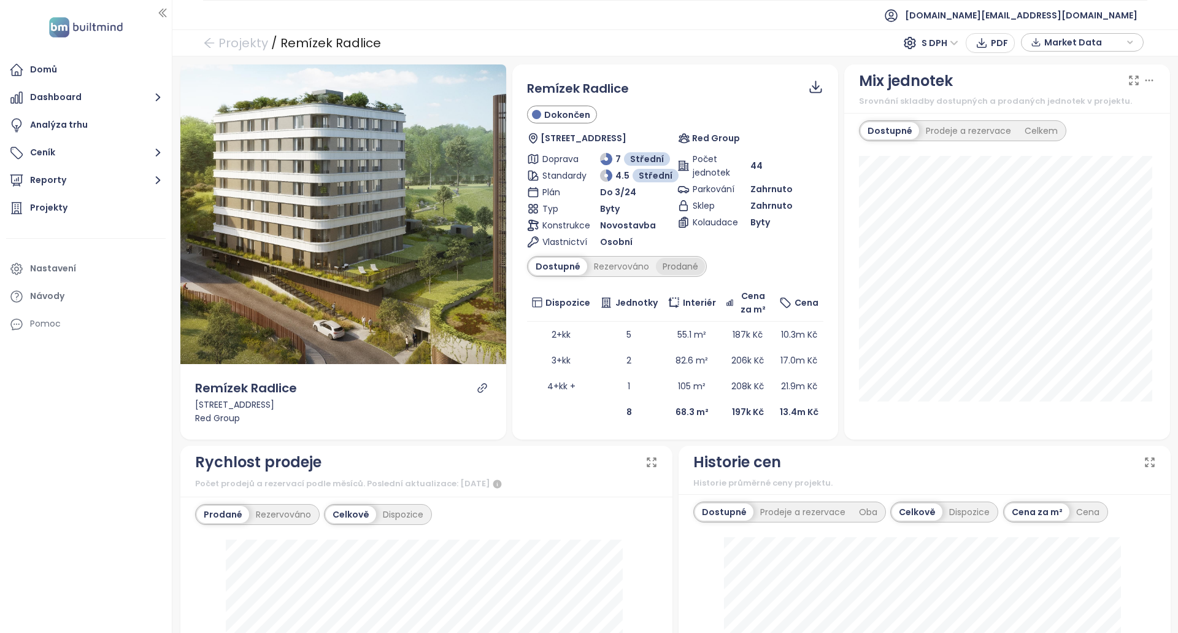
click at [676, 266] on div "Prodané" at bounding box center [680, 266] width 49 height 17
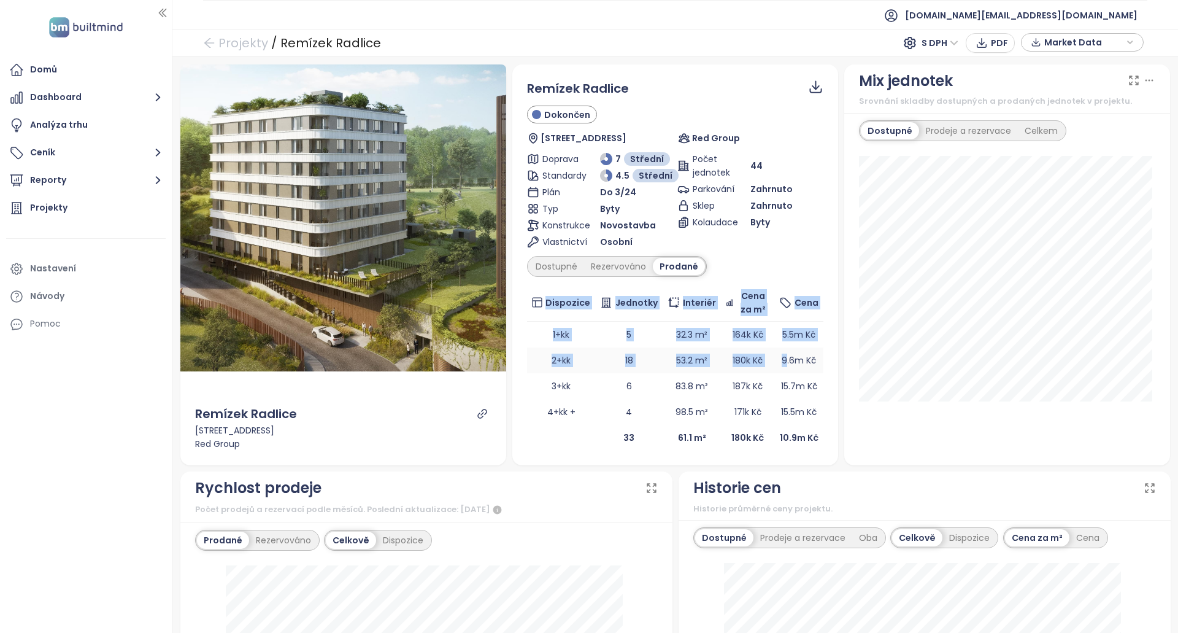
drag, startPoint x: 821, startPoint y: 406, endPoint x: 781, endPoint y: 347, distance: 70.6
click at [781, 347] on div "Remízek Radlice Dokončen Radlická 365, 158 00 [GEOGRAPHIC_DATA] 5, Czechia Red …" at bounding box center [675, 264] width 326 height 401
click at [781, 347] on td "9.6m Kč" at bounding box center [798, 360] width 49 height 26
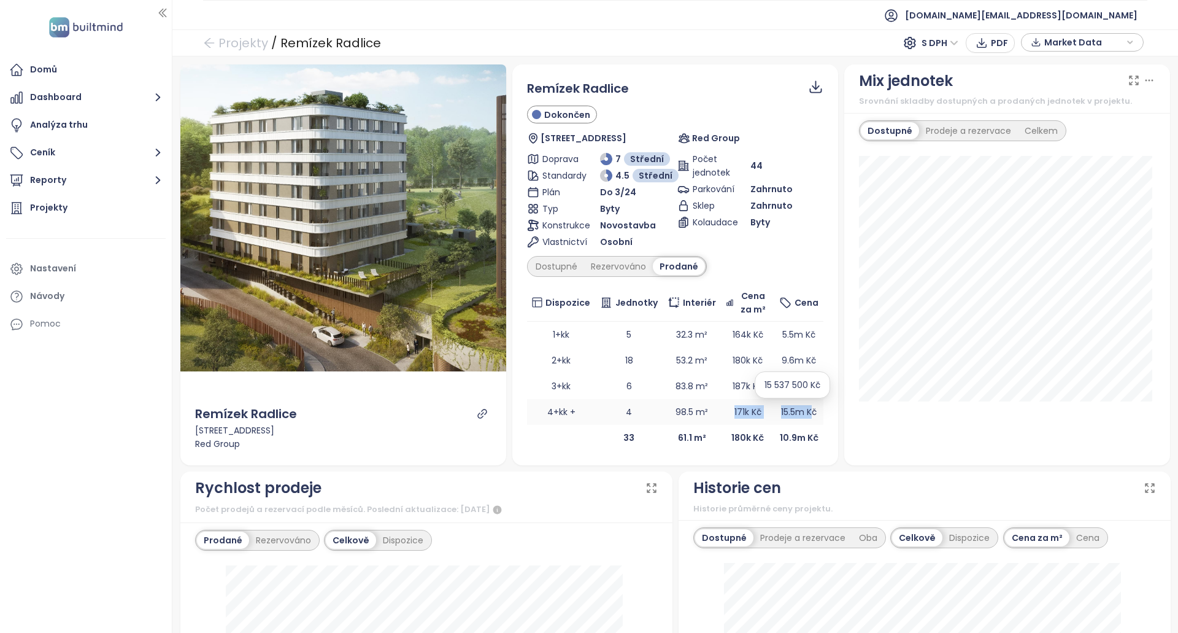
drag, startPoint x: 745, startPoint y: 406, endPoint x: 807, endPoint y: 407, distance: 62.6
click at [807, 407] on tr "4+kk + 4 98.5 m² 171k Kč 15.5m Kč" at bounding box center [675, 412] width 296 height 26
click at [822, 410] on div "Remízek Radlice Dokončen Radlická 365, 158 00 [GEOGRAPHIC_DATA] 5, Czechia Red …" at bounding box center [675, 264] width 326 height 401
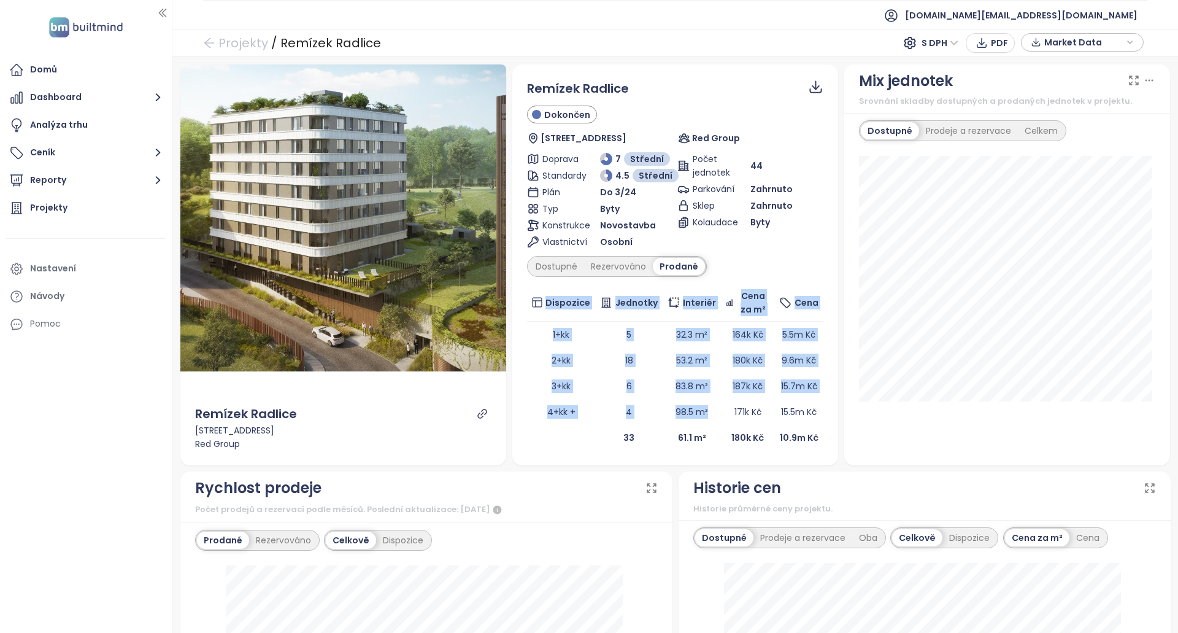
drag, startPoint x: 704, startPoint y: 414, endPoint x: 820, endPoint y: 411, distance: 116.0
click at [820, 411] on div "Remízek Radlice Dokončen Radlická 365, 158 00 [GEOGRAPHIC_DATA] 5, Czechia Red …" at bounding box center [675, 264] width 326 height 401
click at [739, 417] on span "171k Kč" at bounding box center [747, 412] width 27 height 12
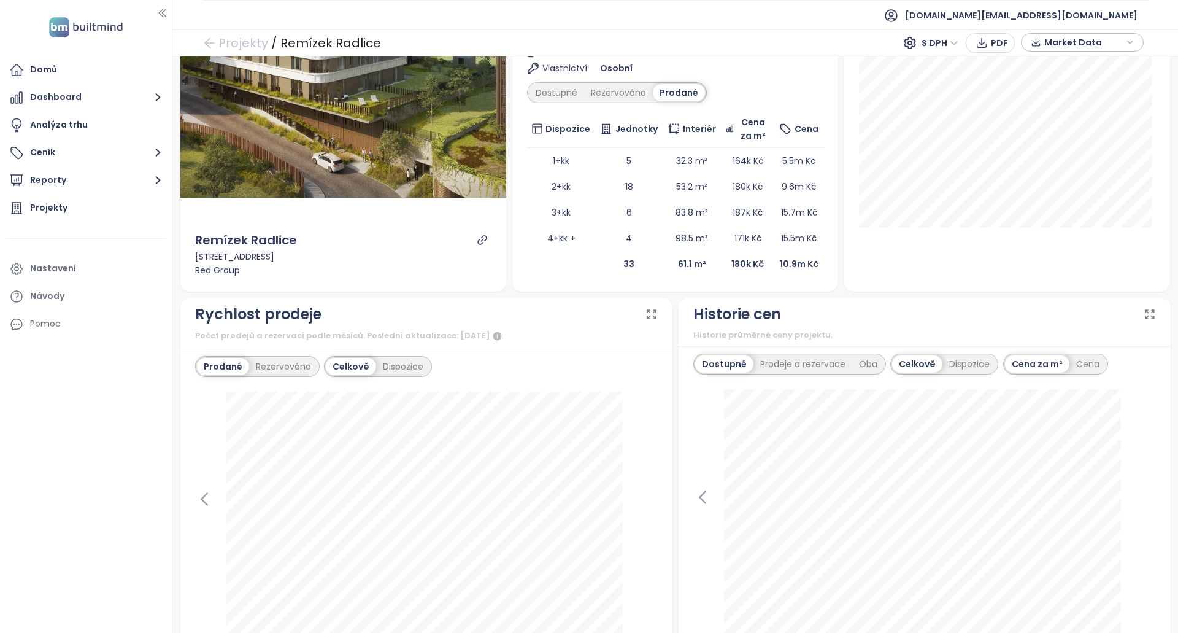
scroll to position [307, 0]
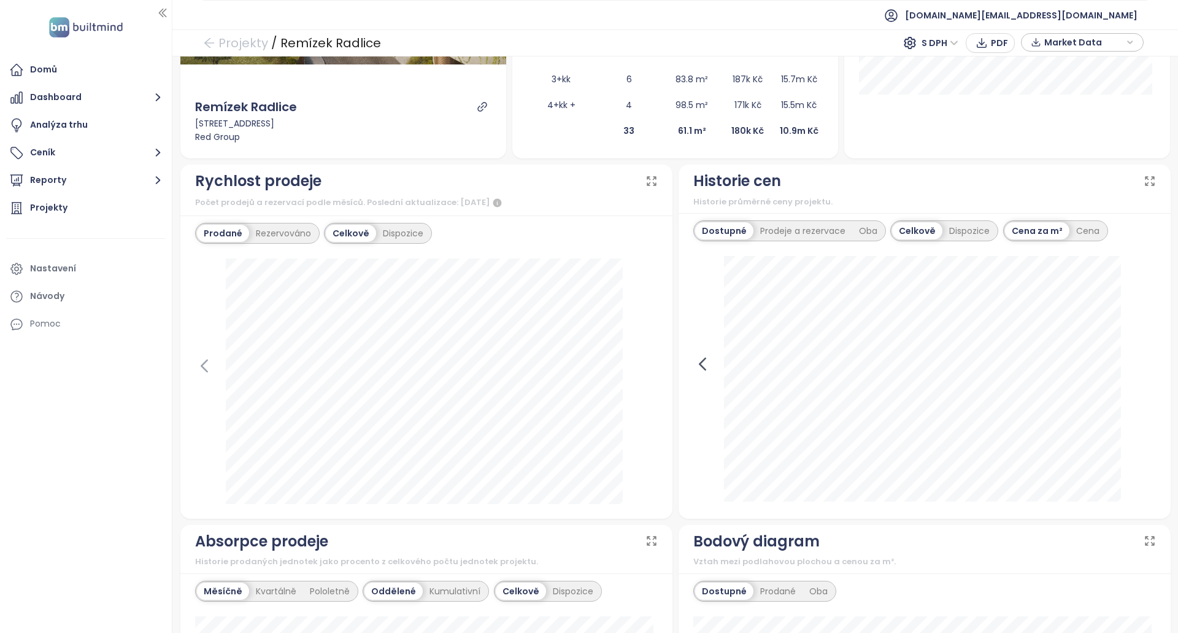
click at [697, 374] on div "15. ledna 2025 dostupné: 183 245 Kč" at bounding box center [924, 380] width 463 height 248
click at [697, 371] on icon at bounding box center [702, 364] width 18 height 18
